Goal: Check status: Check status

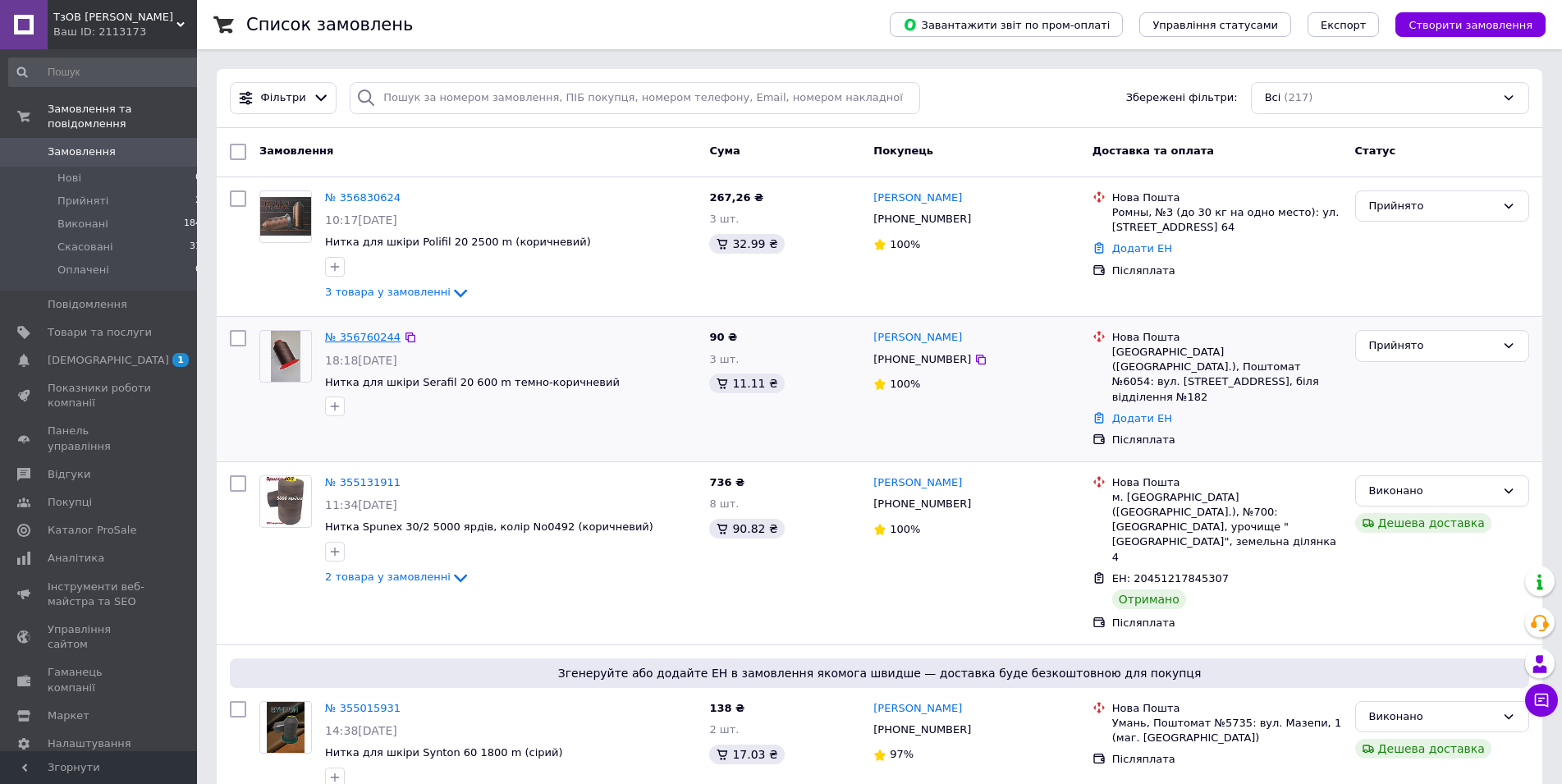
click at [371, 334] on link "№ 356760244" at bounding box center [362, 337] width 75 height 12
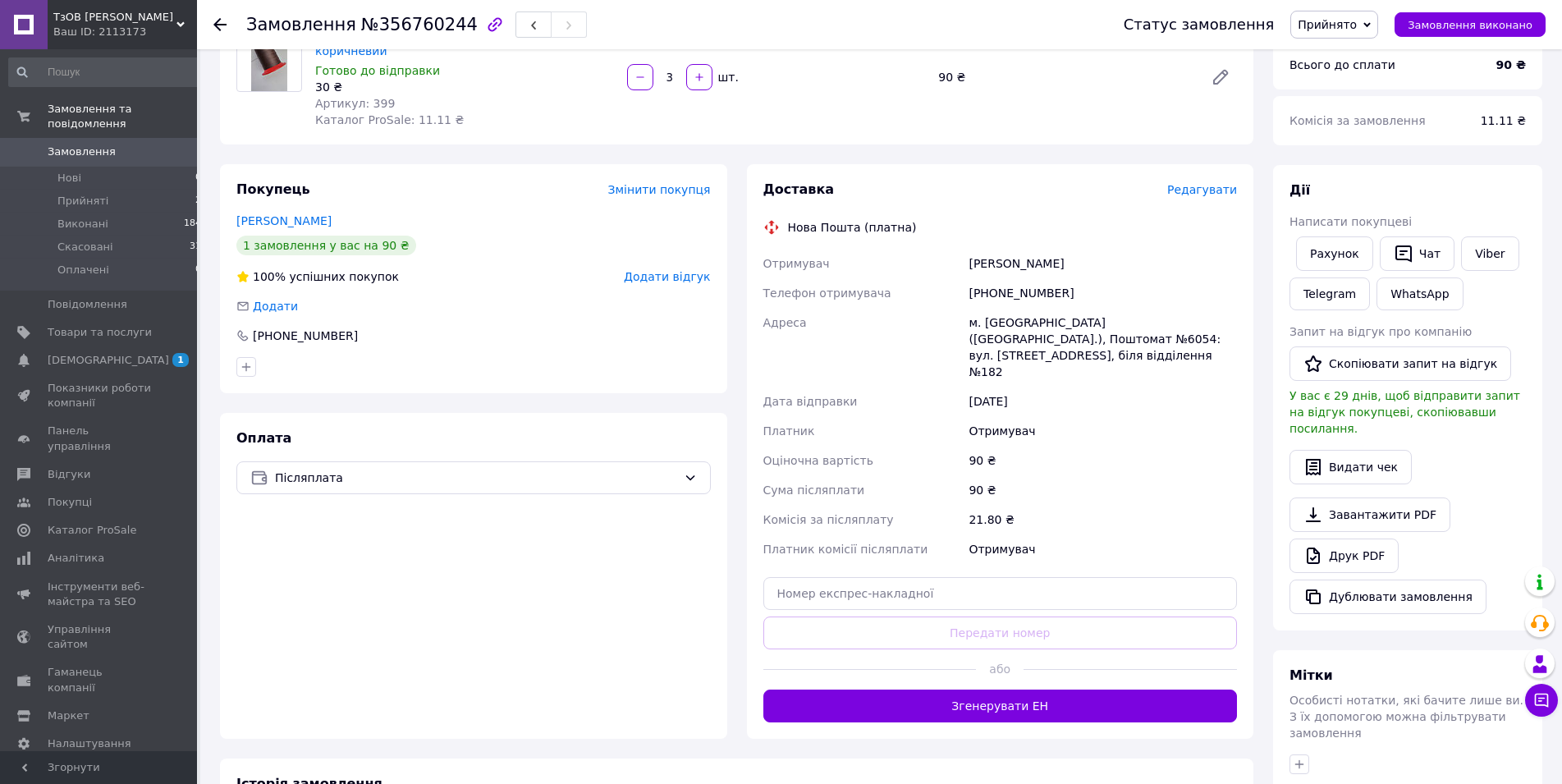
scroll to position [251, 0]
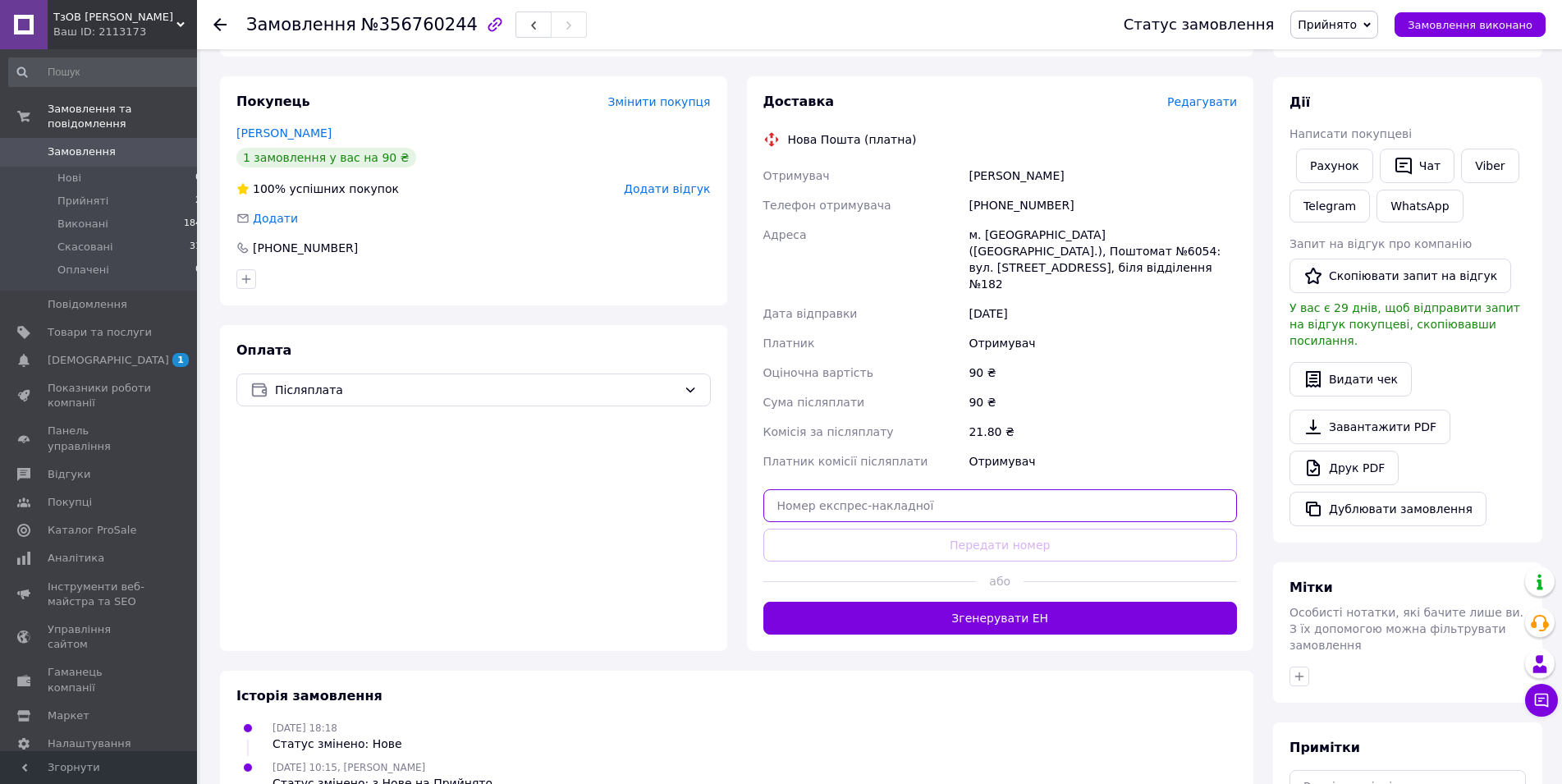
click at [917, 489] on input "text" at bounding box center [1000, 505] width 474 height 32
paste input "20451225004328"
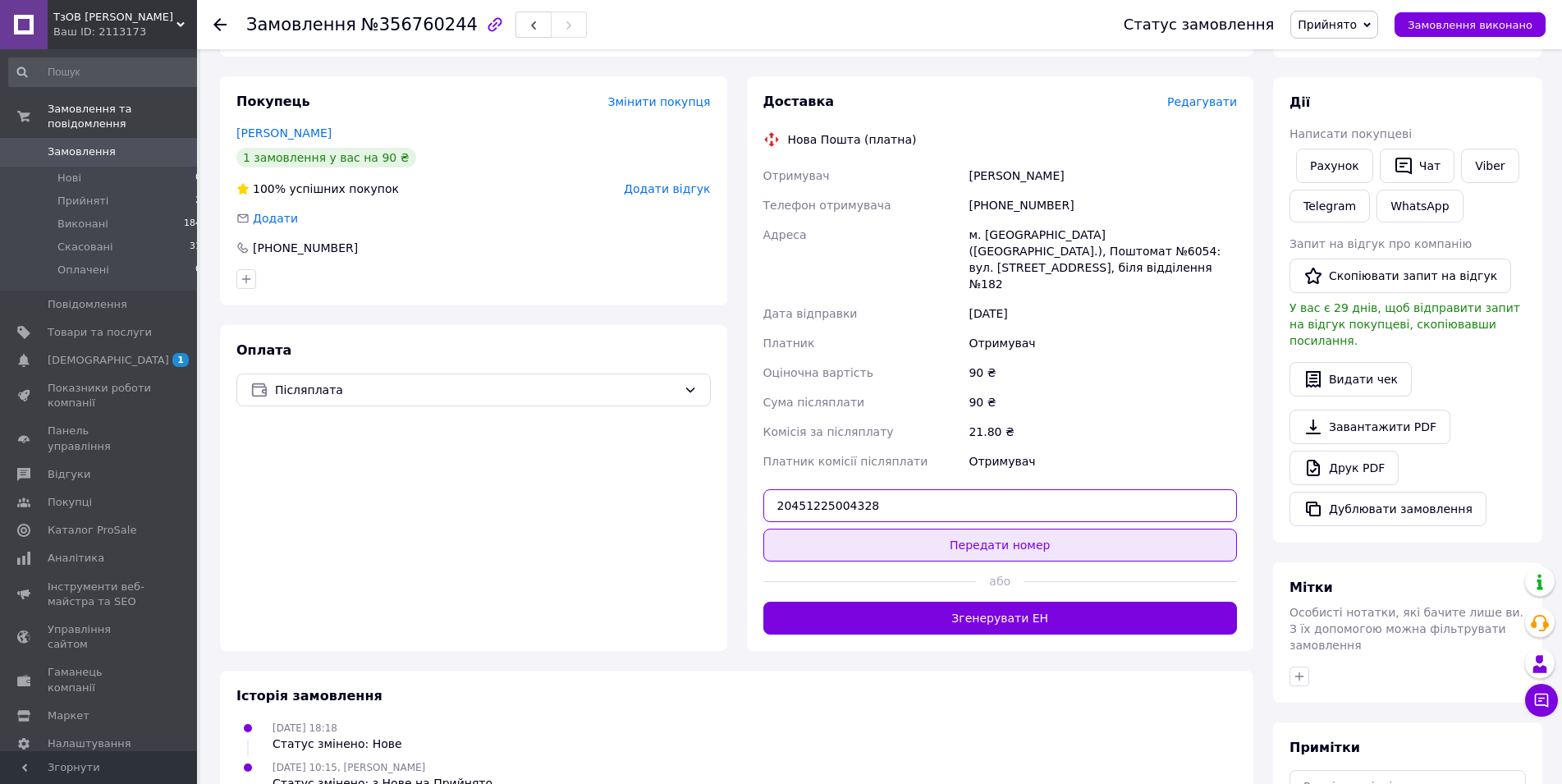
type input "20451225004328"
click at [993, 529] on button "Передати номер" at bounding box center [1000, 545] width 474 height 32
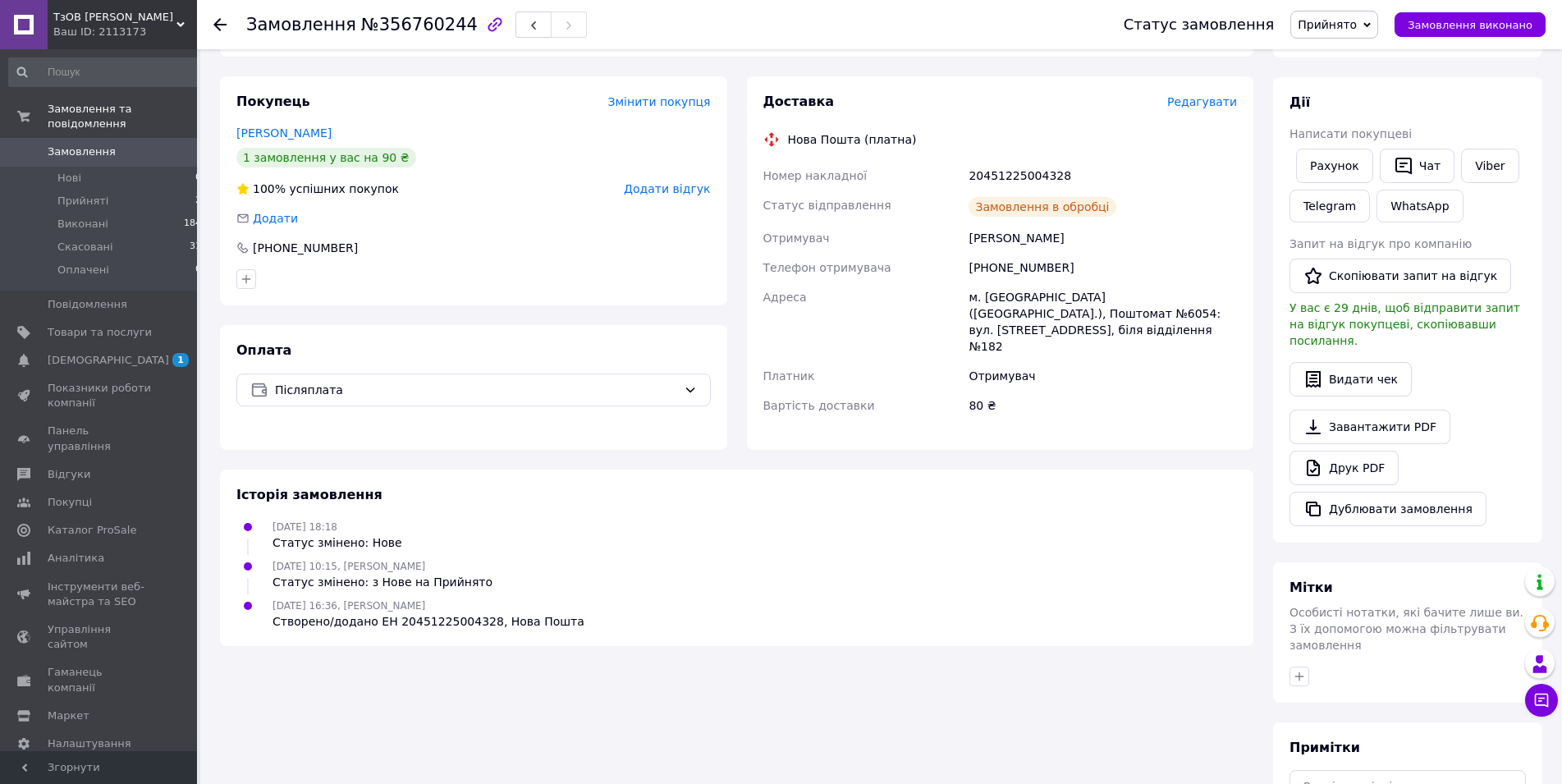
scroll to position [0, 0]
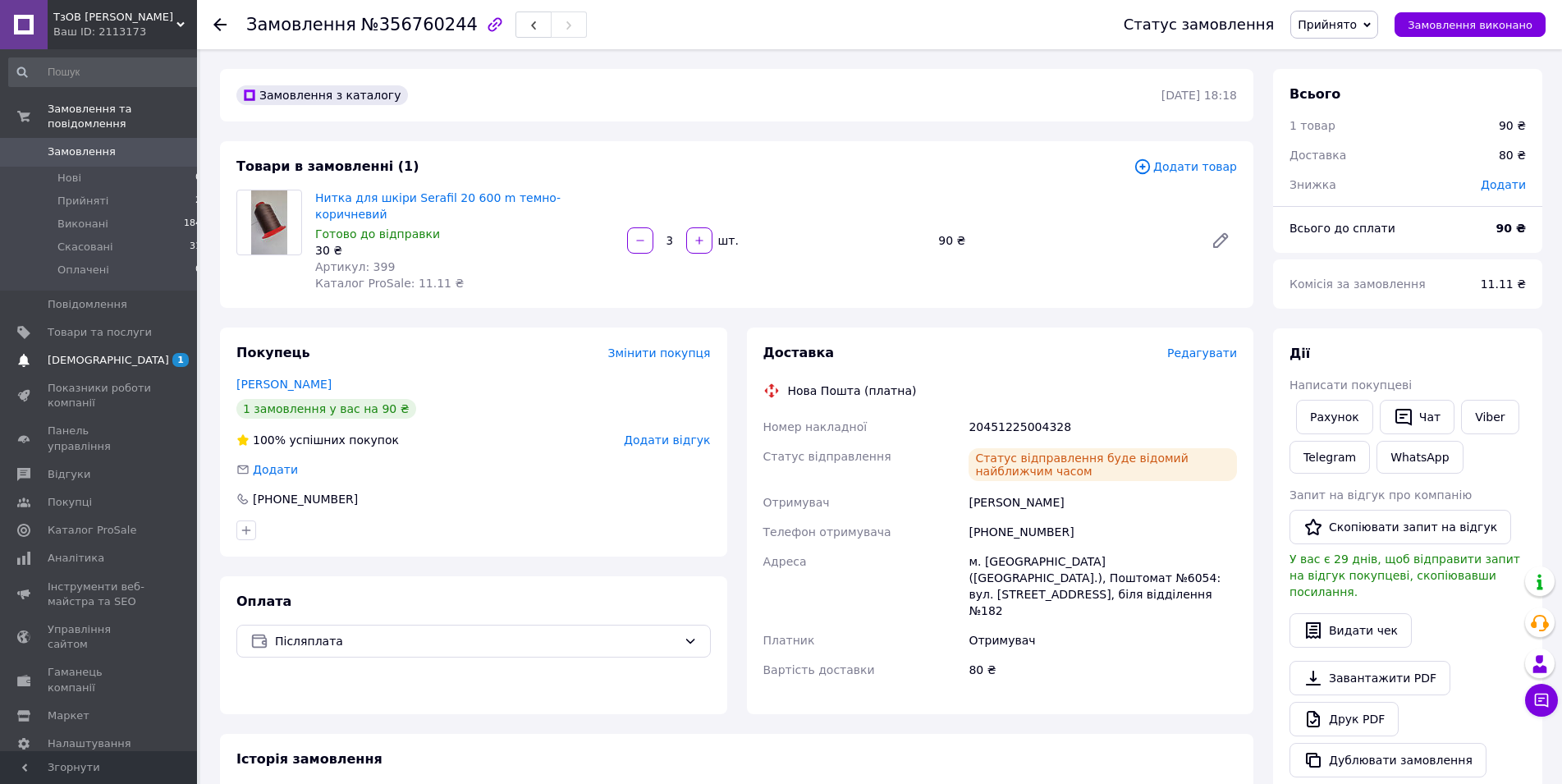
click at [110, 353] on span "[DEMOGRAPHIC_DATA]" at bounding box center [99, 360] width 104 height 15
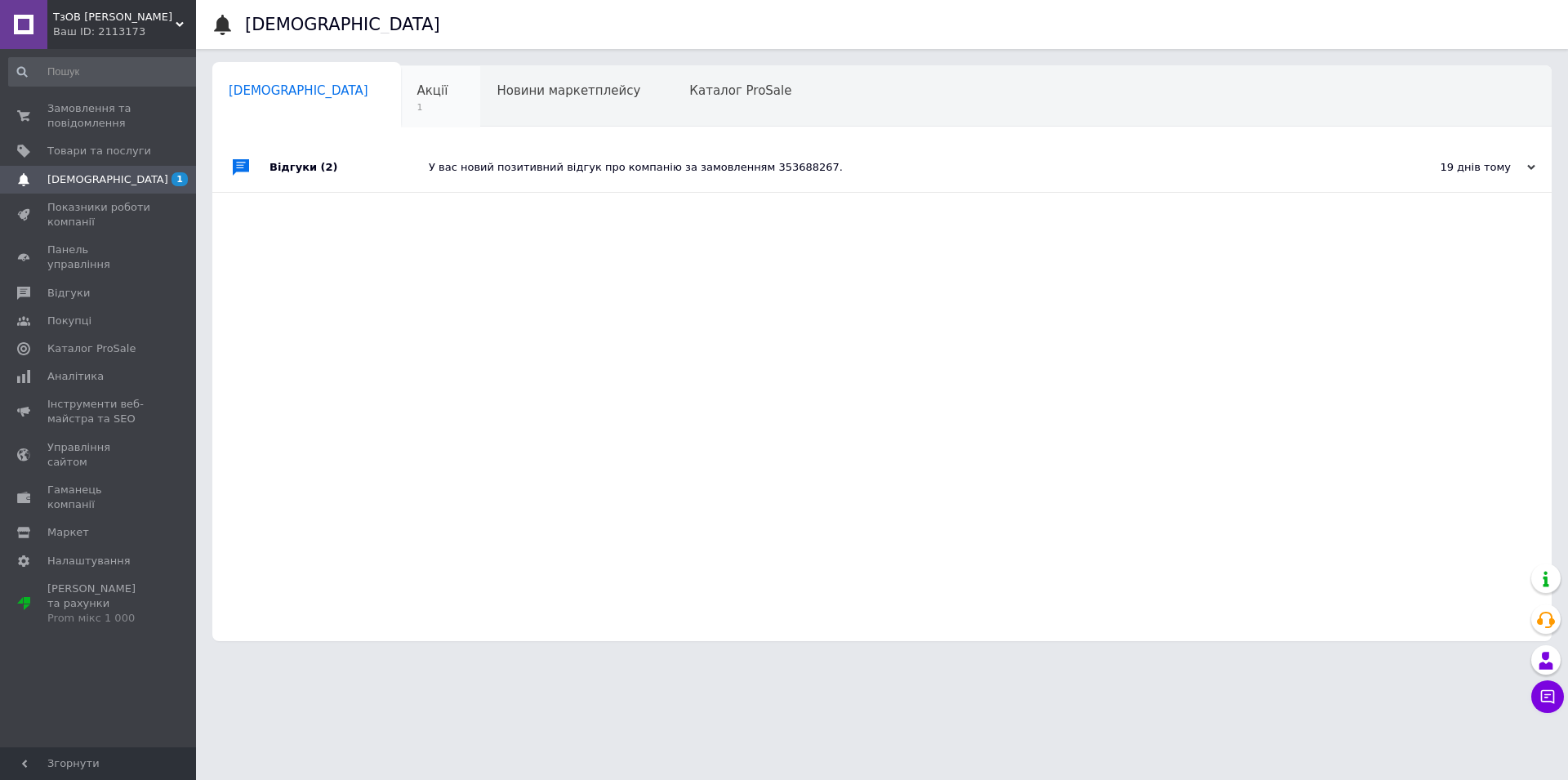
click at [401, 99] on div "Акції 1" at bounding box center [440, 97] width 80 height 62
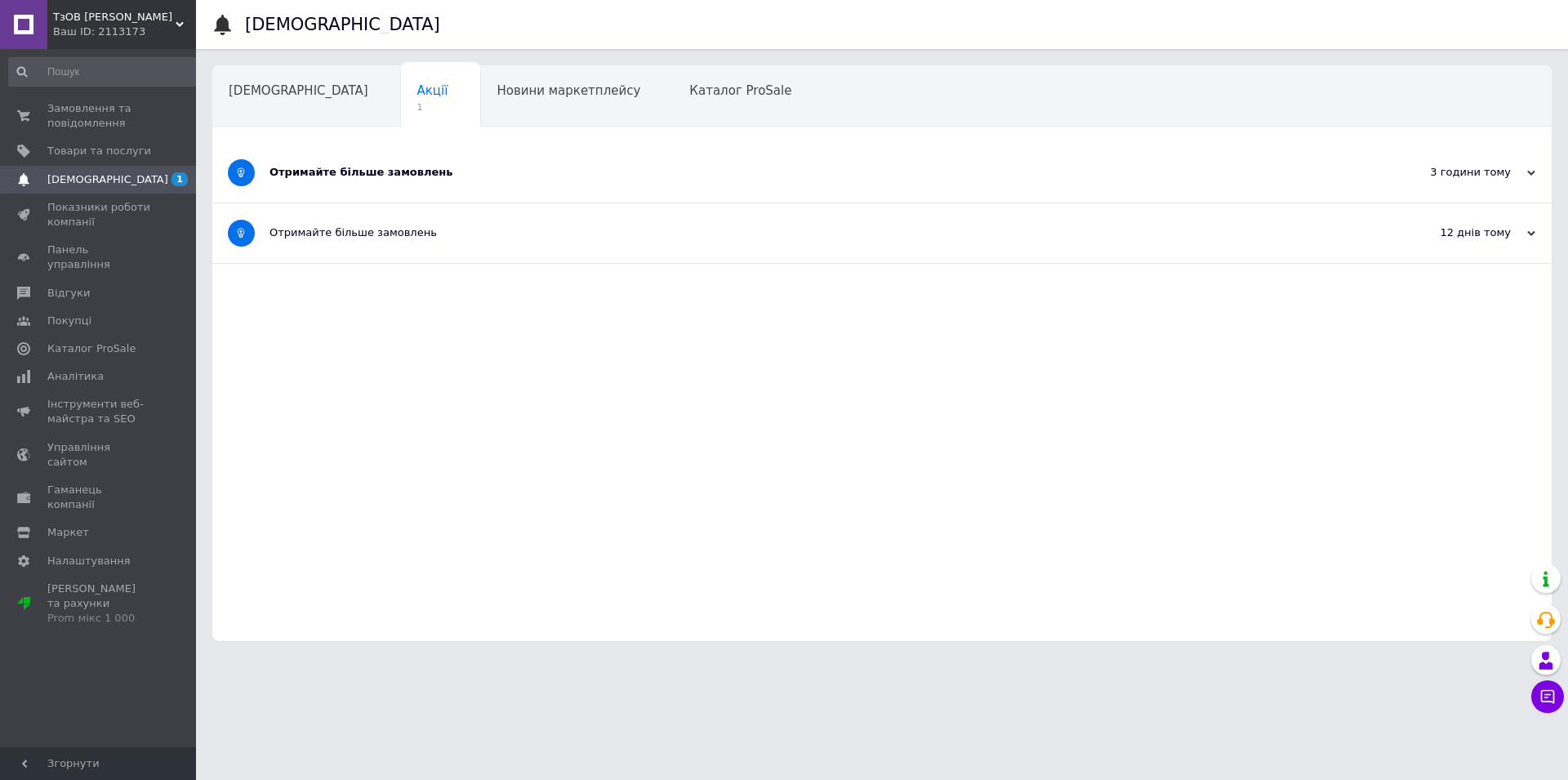
click at [1532, 176] on icon at bounding box center [1530, 173] width 8 height 8
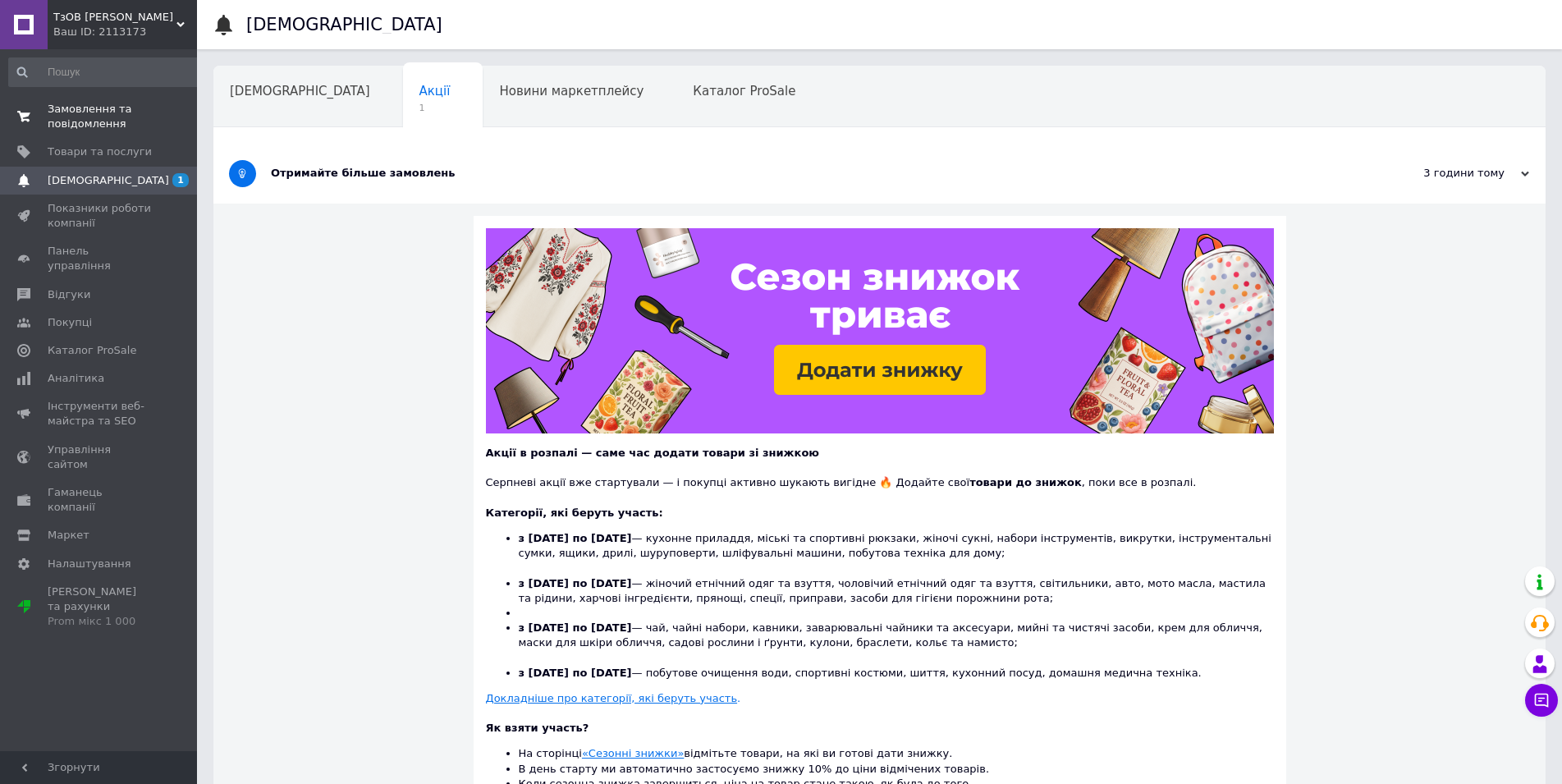
click at [75, 102] on span "Замовлення та повідомлення" at bounding box center [99, 117] width 104 height 30
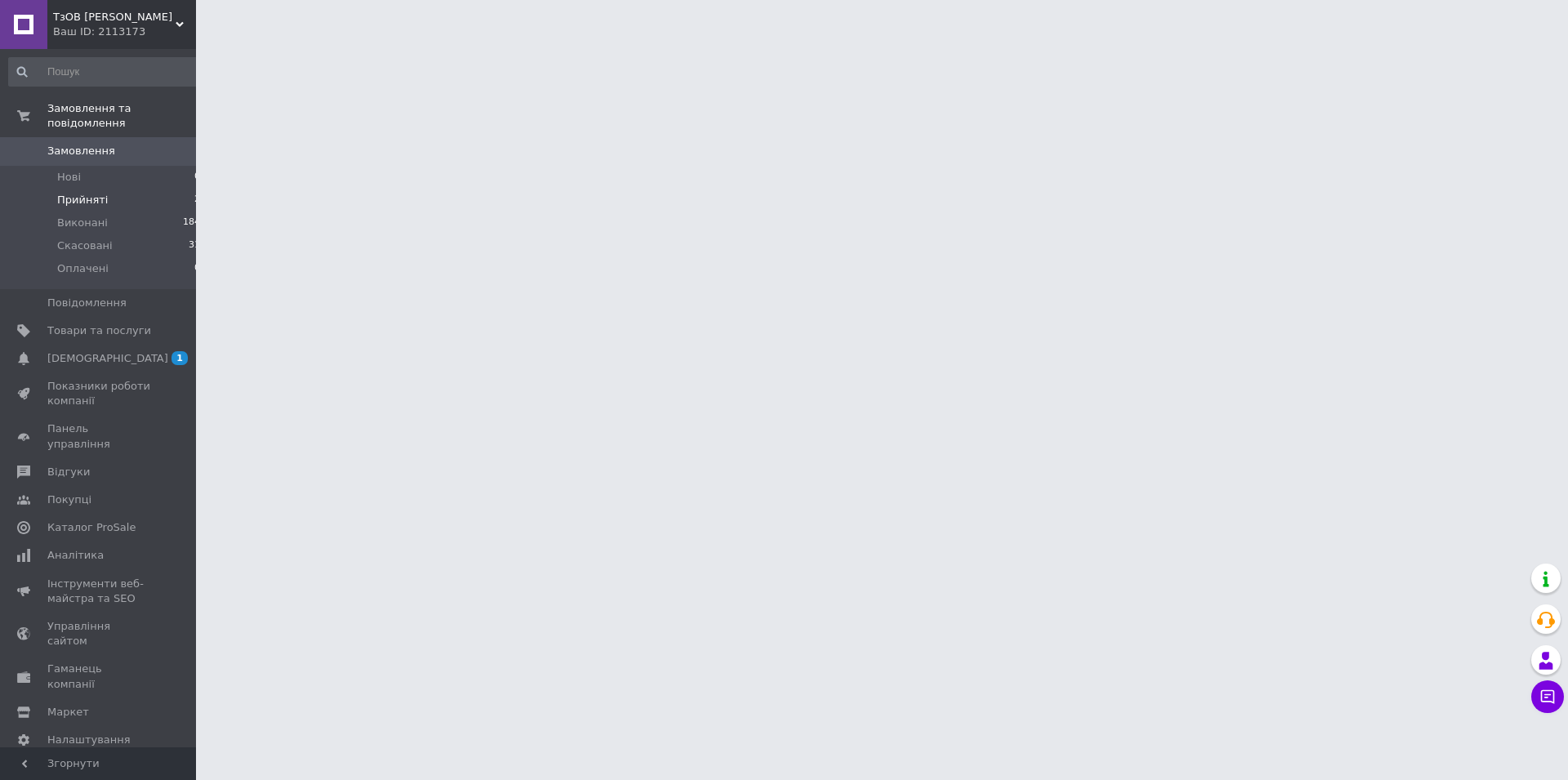
click at [87, 193] on span "Прийняті" at bounding box center [82, 200] width 51 height 15
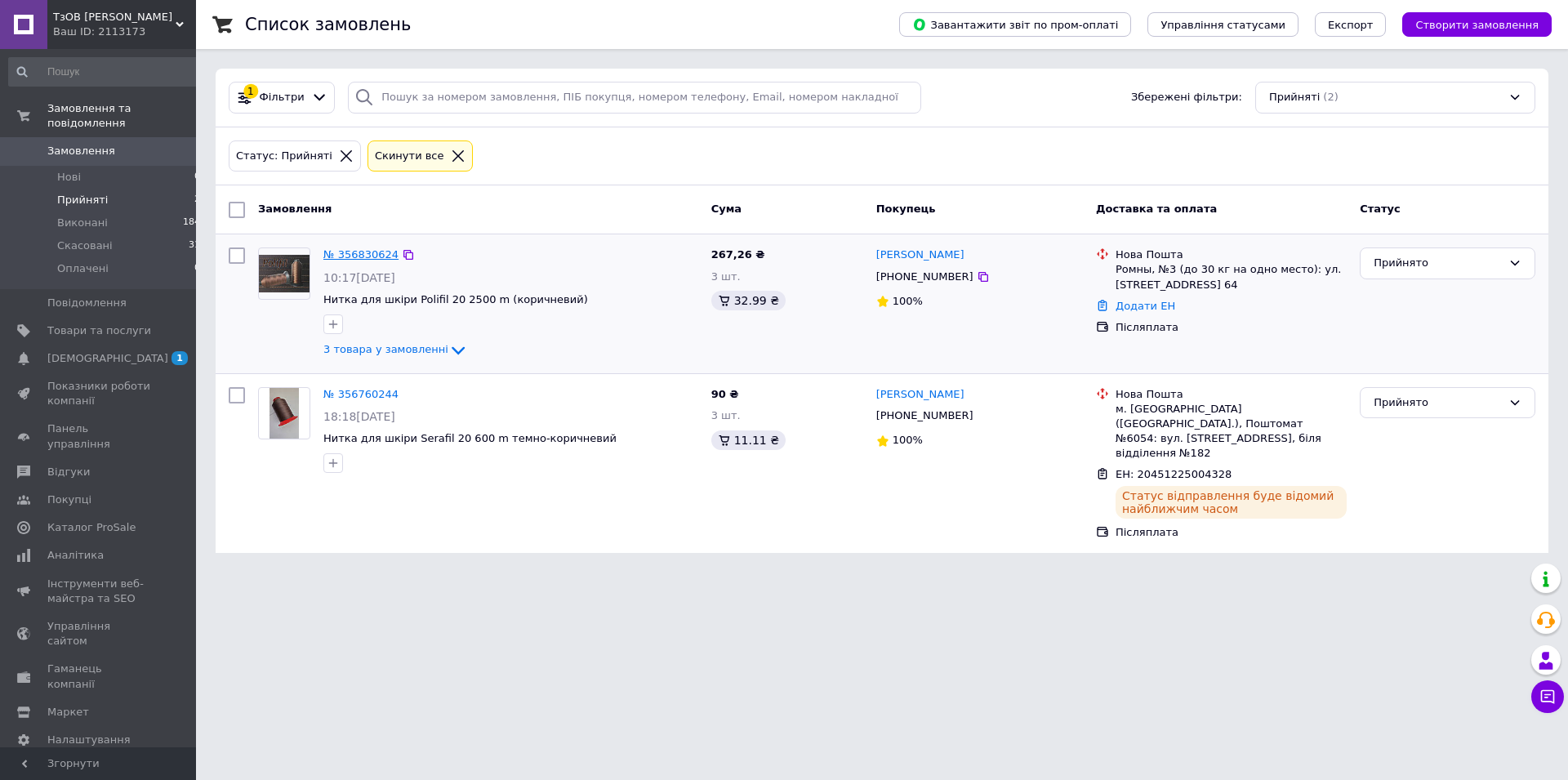
click at [372, 255] on link "№ 356830624" at bounding box center [360, 254] width 75 height 12
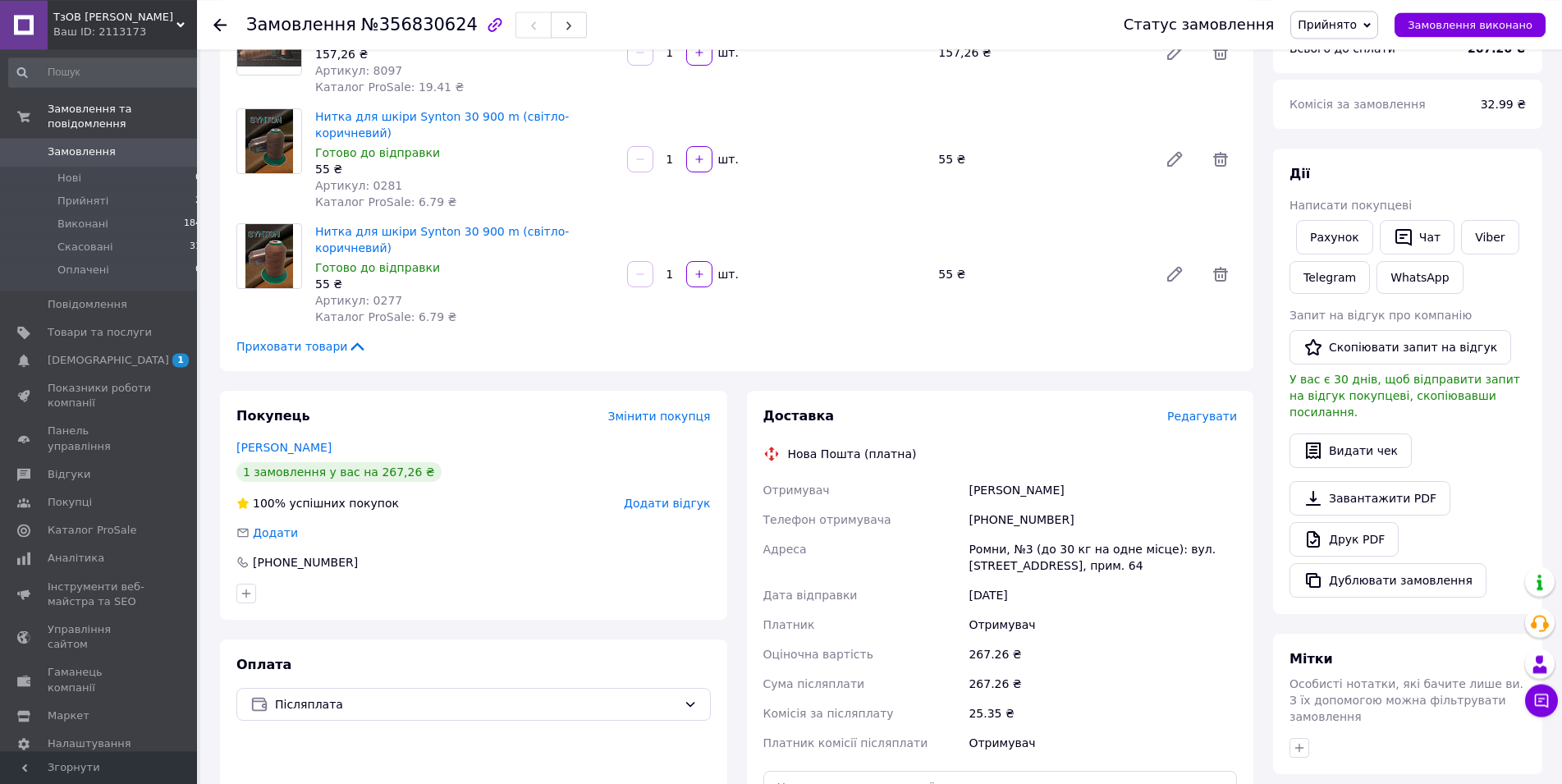
scroll to position [335, 0]
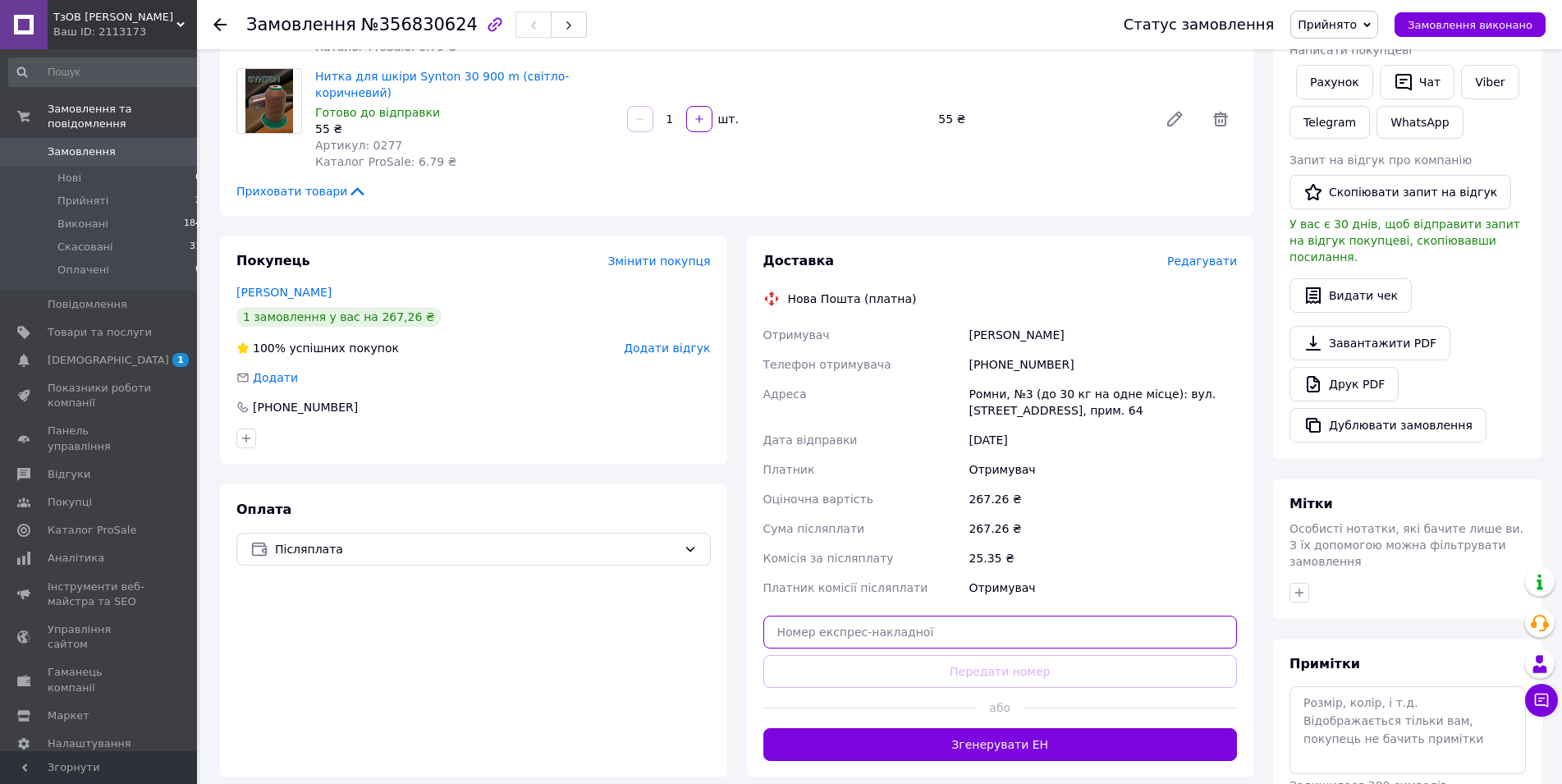
click at [994, 615] on input "text" at bounding box center [1000, 631] width 474 height 32
paste input "20451224961506"
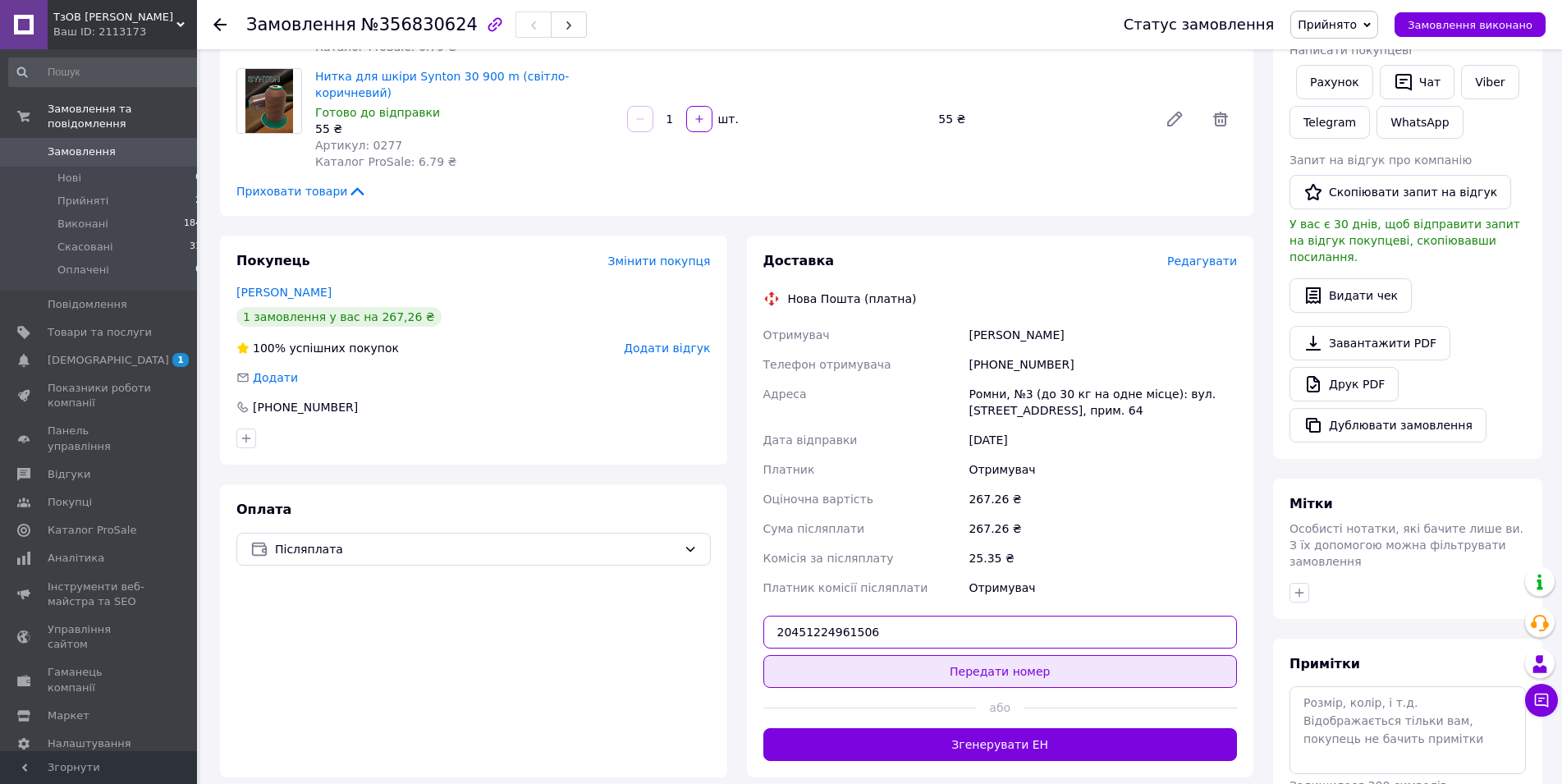
type input "20451224961506"
click at [968, 655] on button "Передати номер" at bounding box center [1000, 671] width 474 height 32
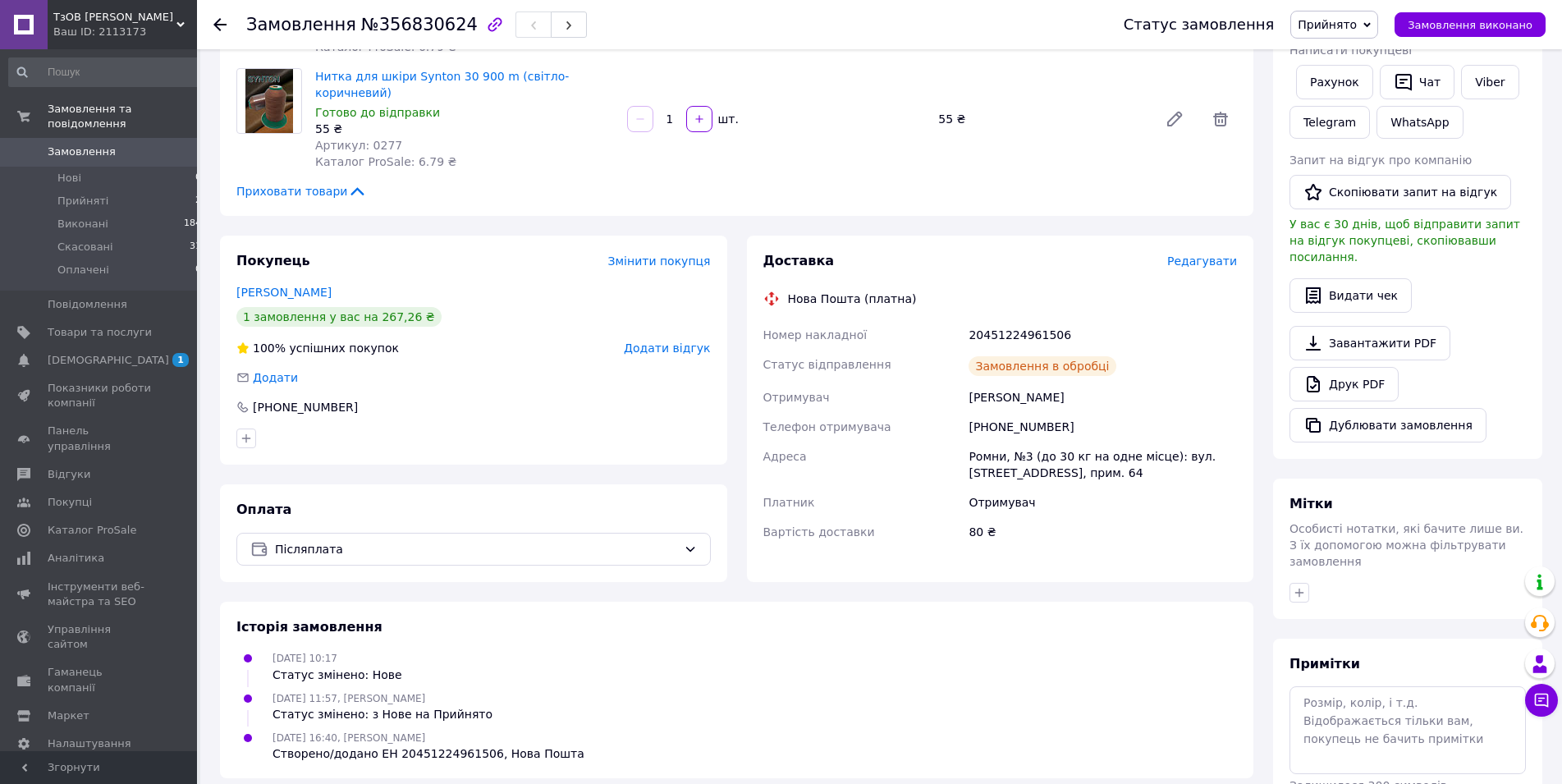
scroll to position [0, 0]
